Goal: Download file/media

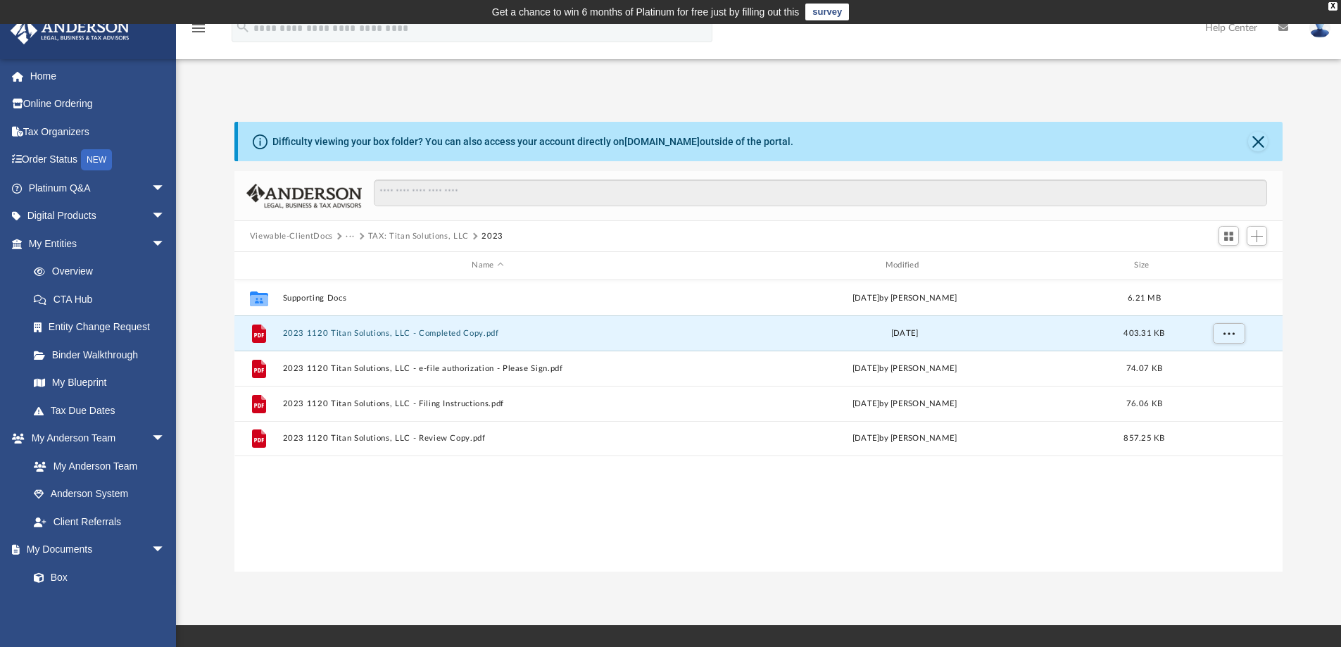
scroll to position [310, 1038]
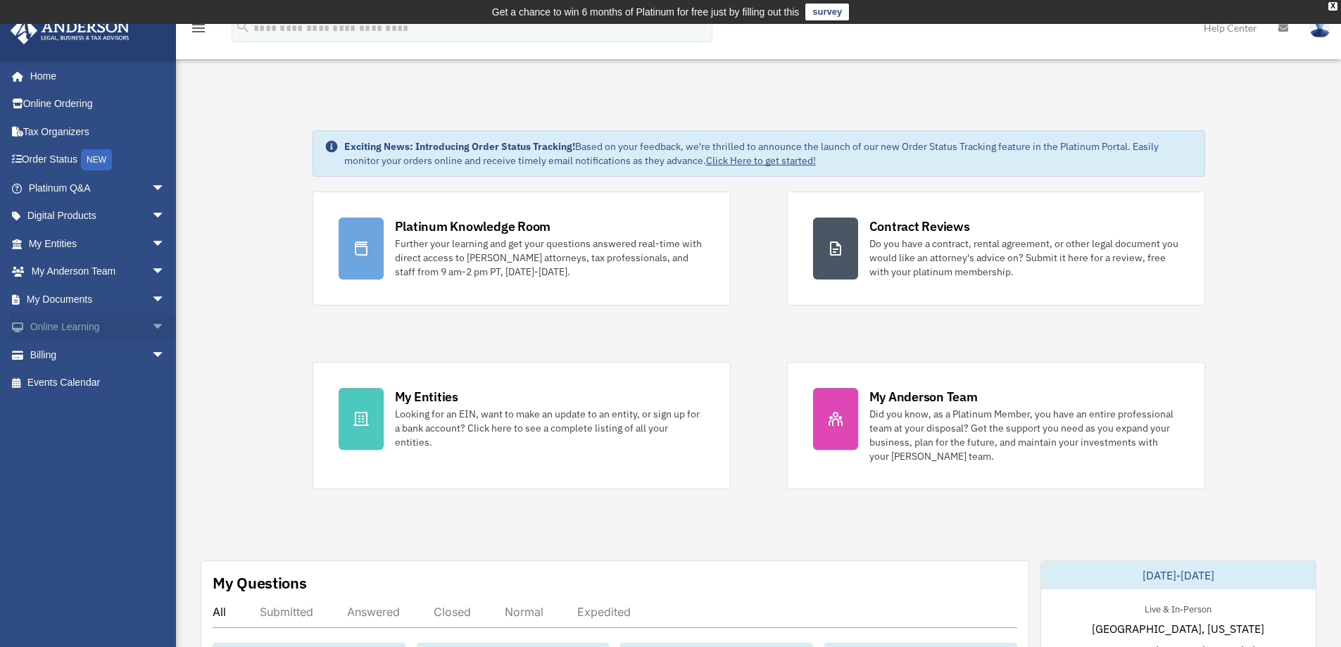
click at [151, 330] on span "arrow_drop_down" at bounding box center [165, 327] width 28 height 29
click at [151, 296] on span "arrow_drop_down" at bounding box center [165, 299] width 28 height 29
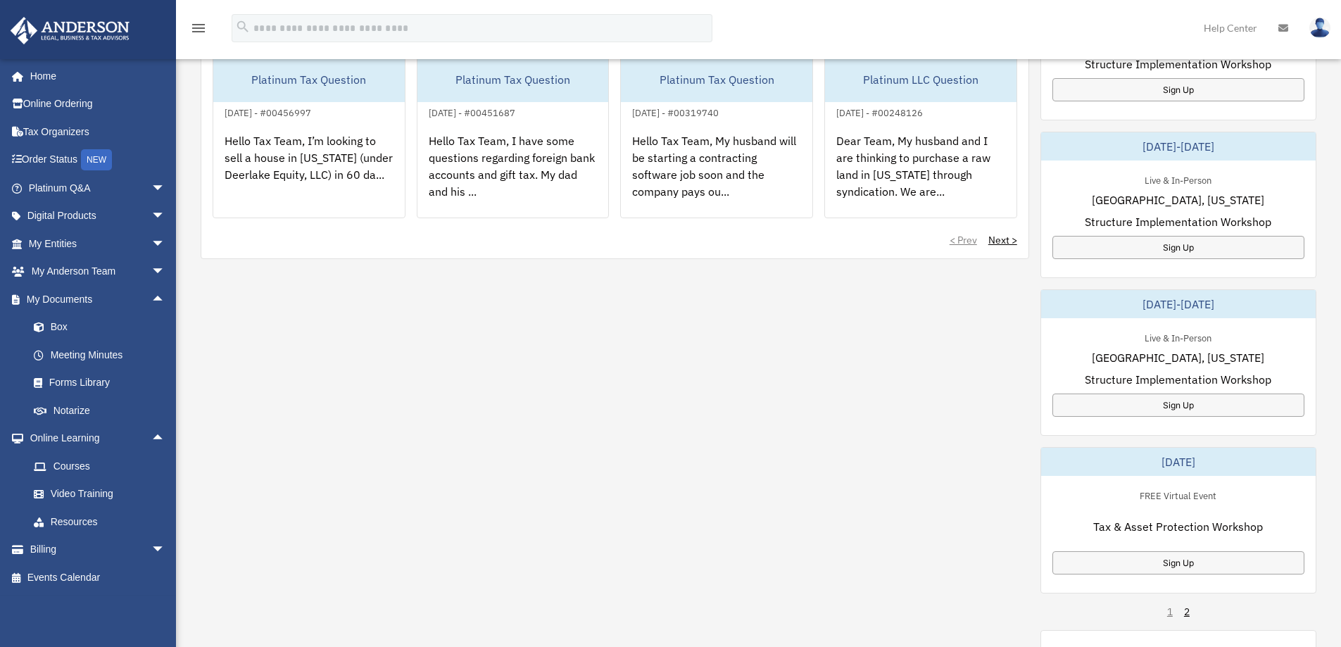
scroll to position [234, 0]
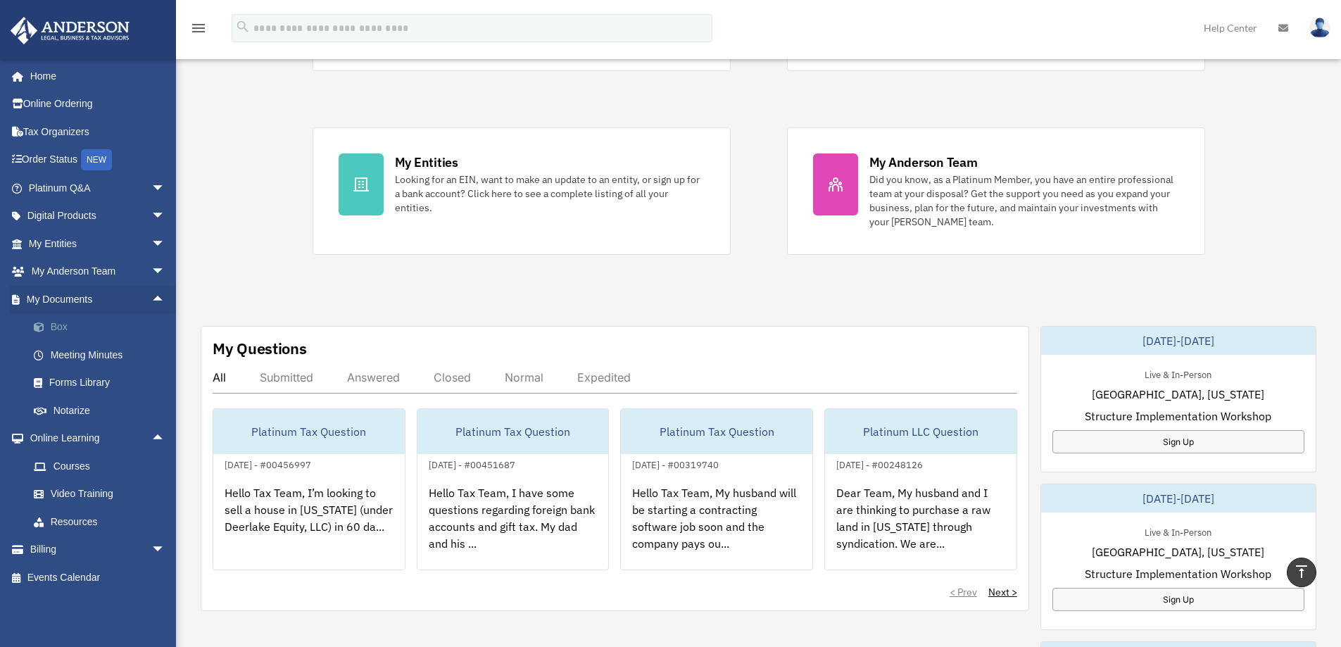
click at [67, 325] on link "Box" at bounding box center [103, 327] width 167 height 28
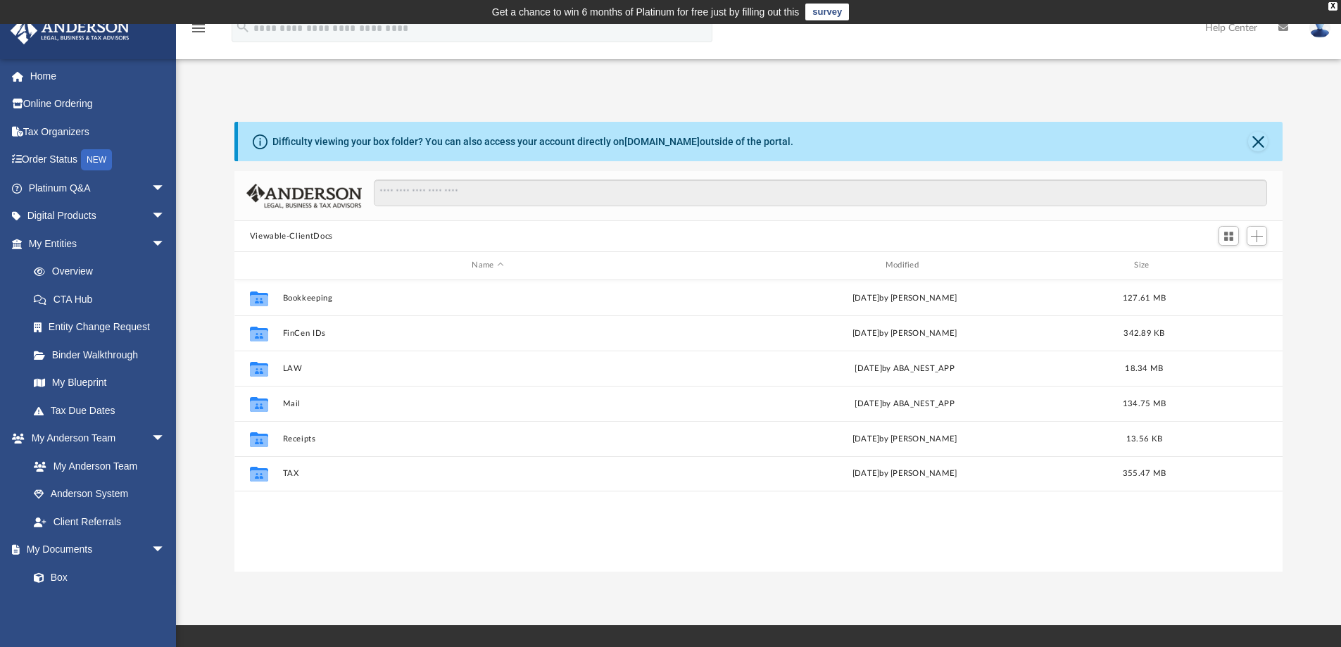
scroll to position [310, 1038]
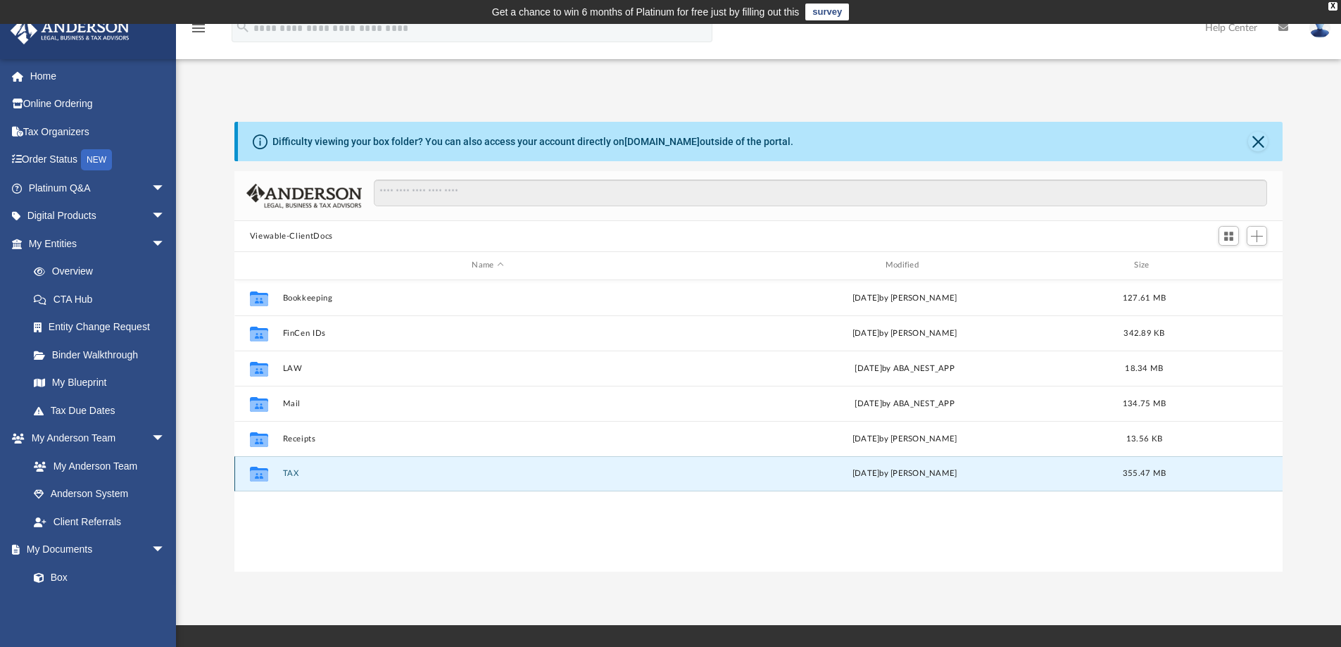
click at [288, 473] on button "TAX" at bounding box center [487, 473] width 411 height 9
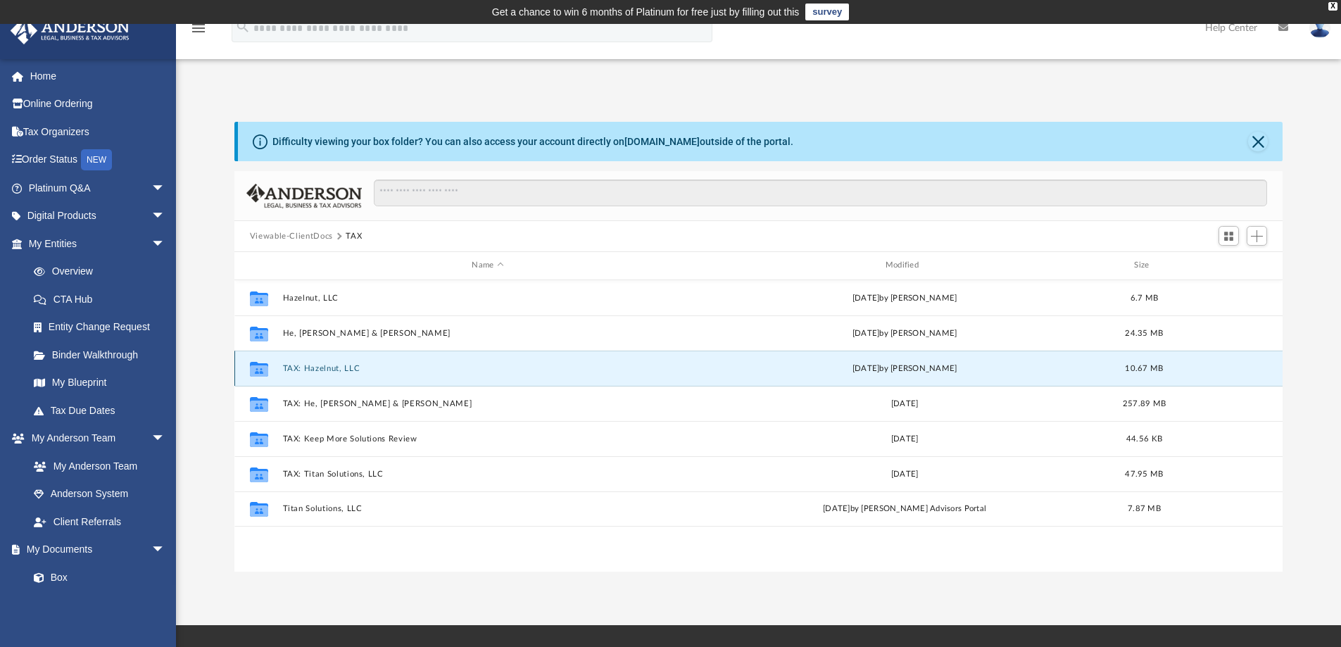
click at [323, 370] on button "TAX: Hazelnut, LLC" at bounding box center [487, 368] width 411 height 9
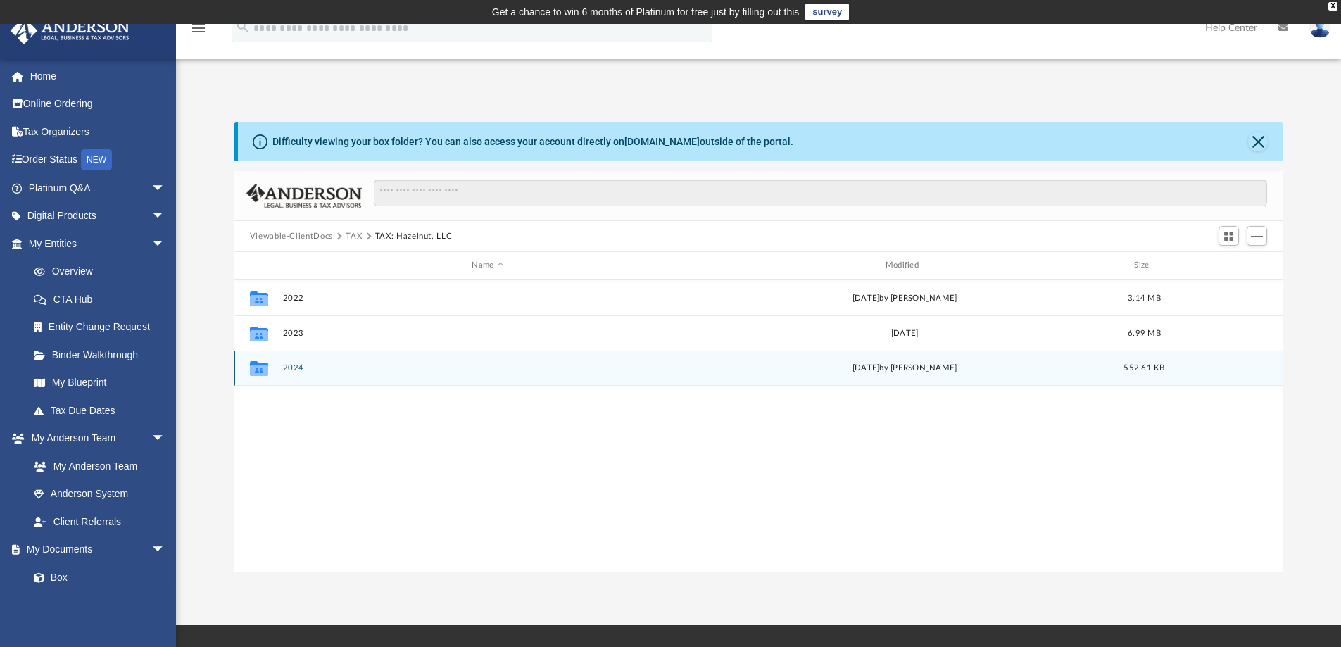
click at [298, 365] on button "2024" at bounding box center [487, 367] width 411 height 9
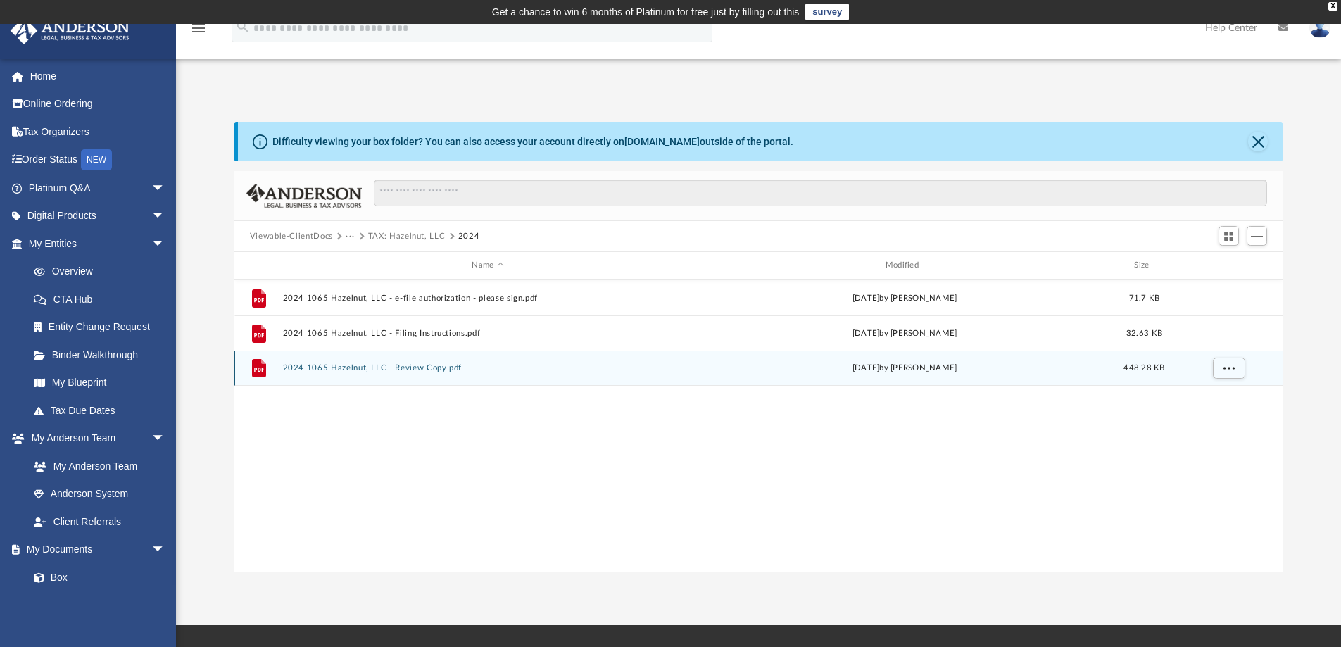
click at [341, 364] on button "2024 1065 Hazelnut, LLC - Review Copy.pdf" at bounding box center [487, 367] width 411 height 9
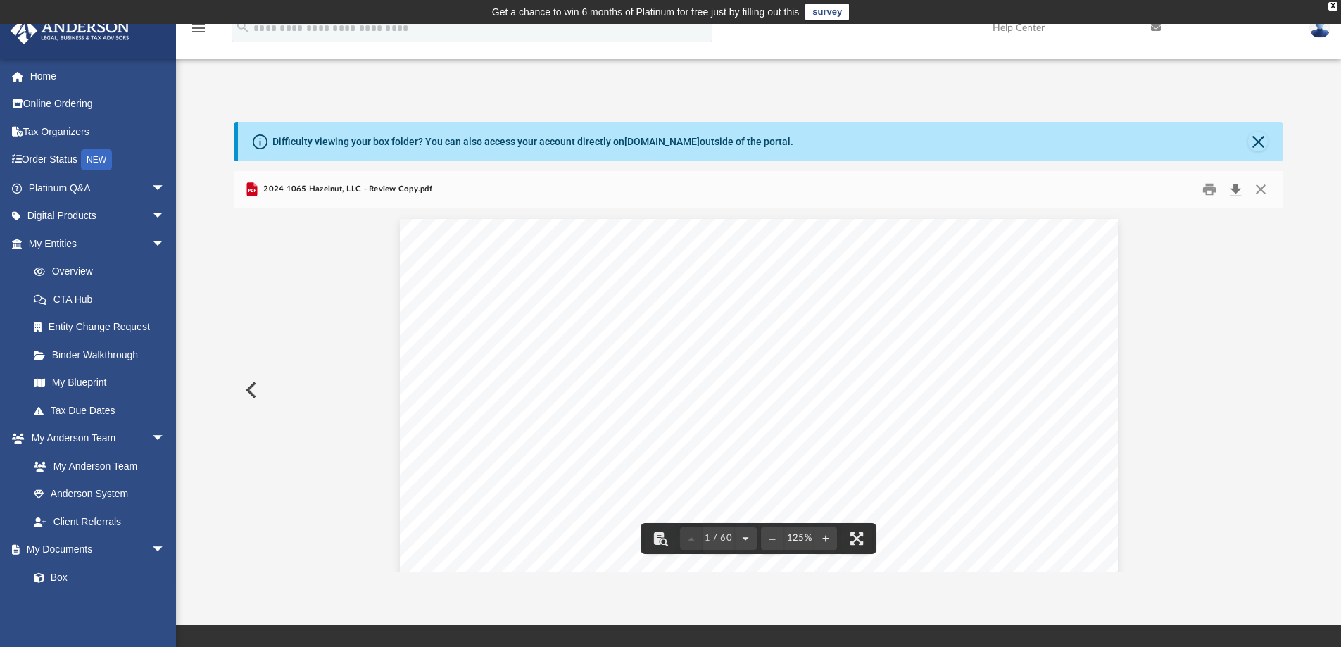
click at [1241, 192] on button "Download" at bounding box center [1235, 190] width 25 height 22
